Goal: Use online tool/utility: Utilize a website feature to perform a specific function

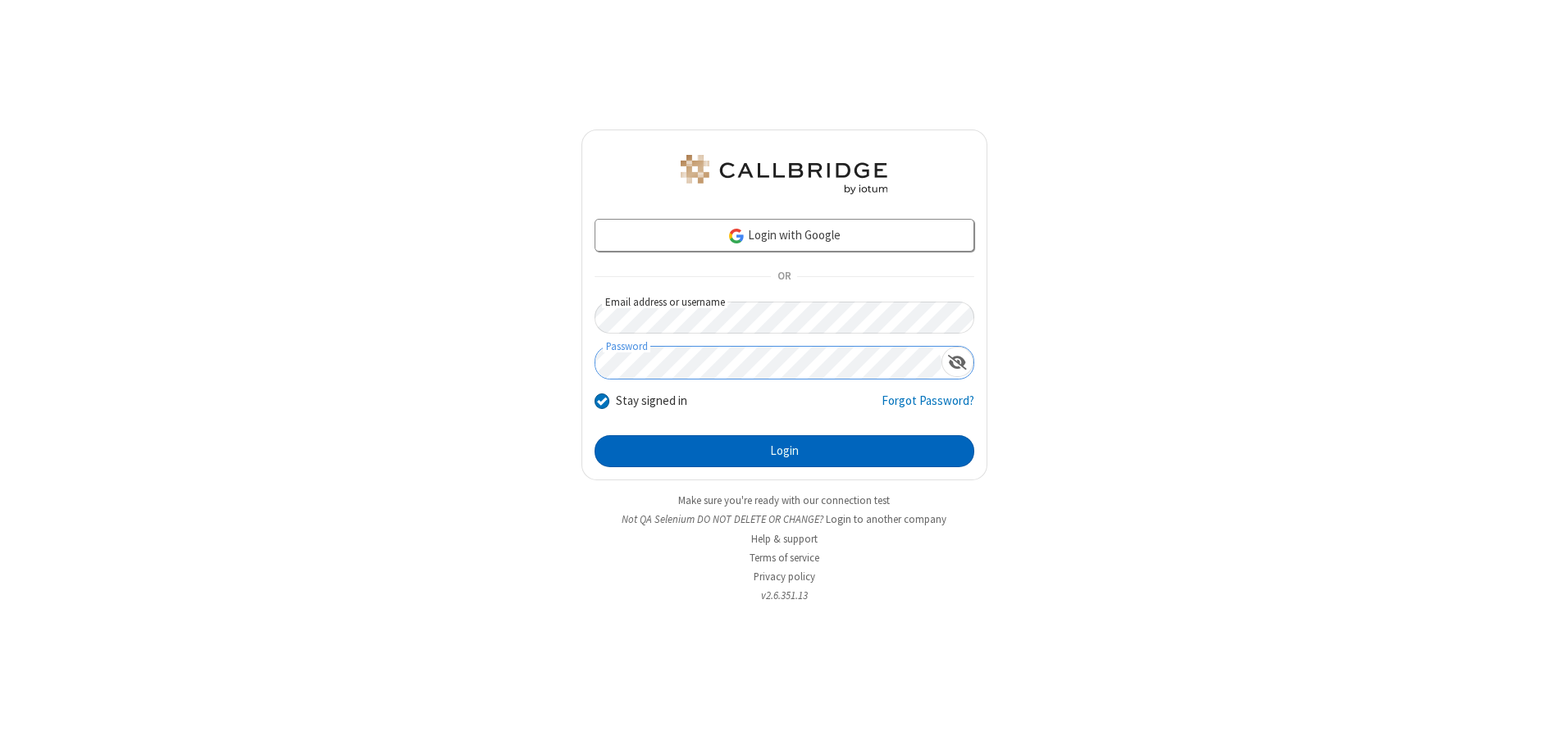
click at [784, 451] on button "Login" at bounding box center [784, 451] width 379 height 33
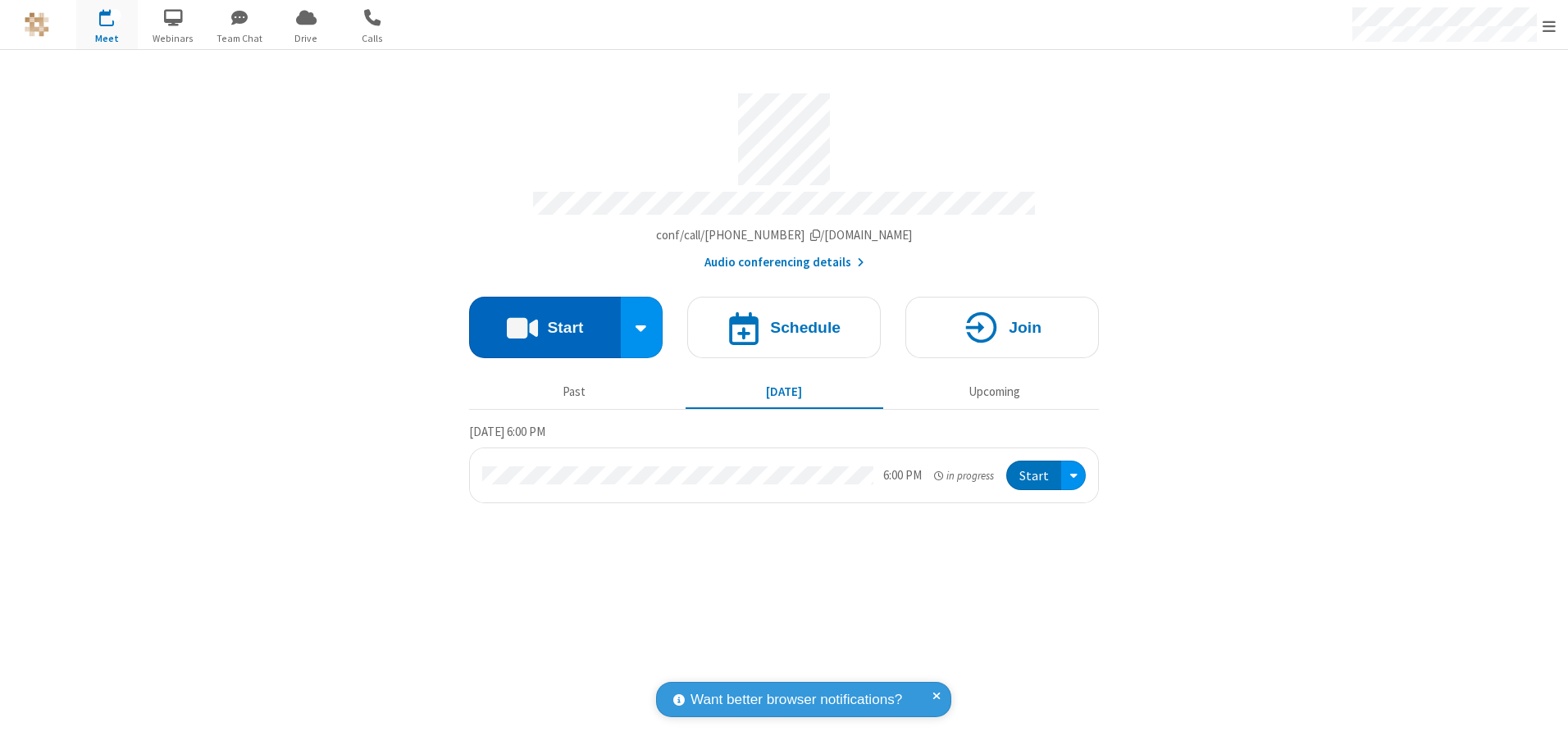
click at [545, 321] on button "Start" at bounding box center [545, 327] width 151 height 61
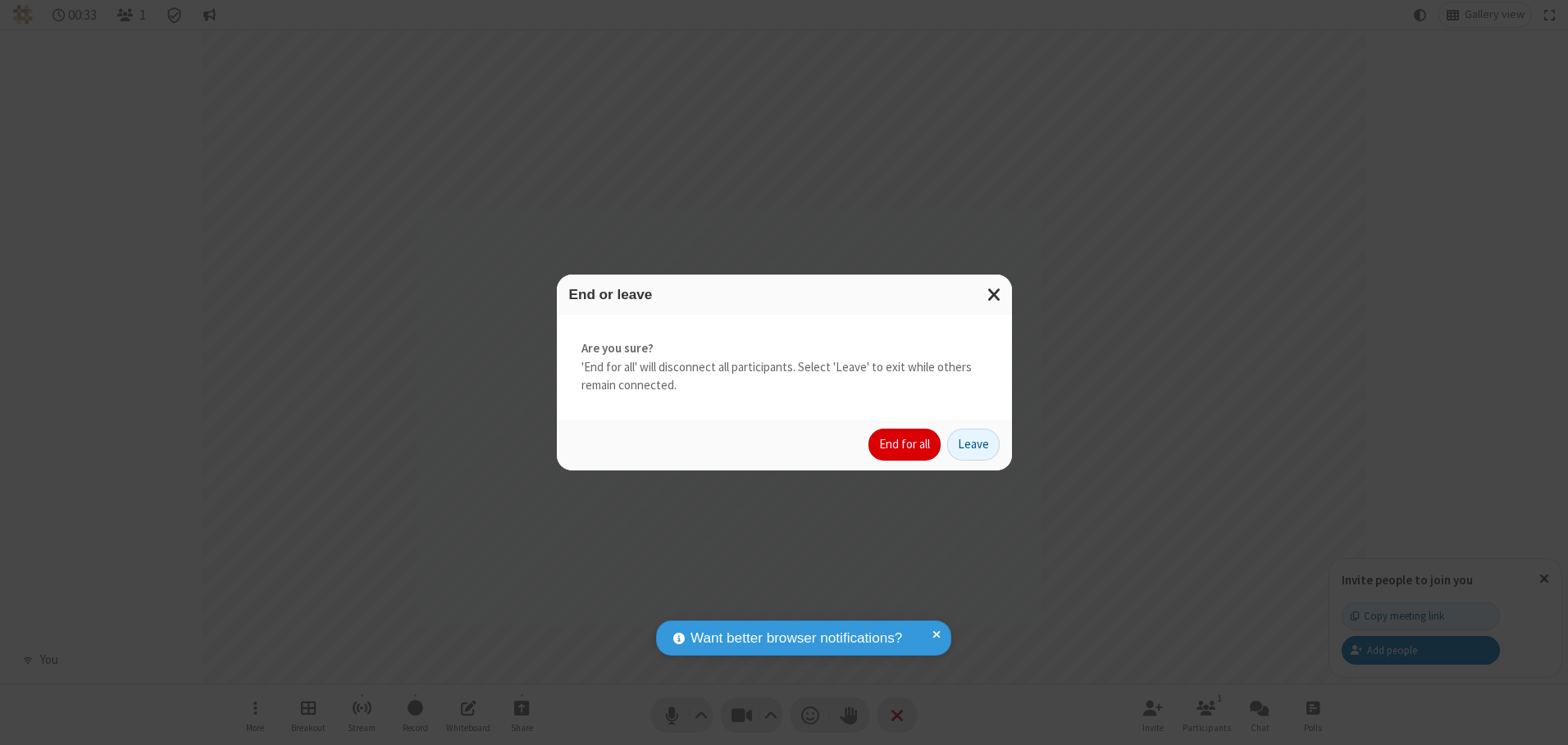
click at [906, 444] on button "End for all" at bounding box center [904, 445] width 72 height 33
